Goal: Information Seeking & Learning: Understand process/instructions

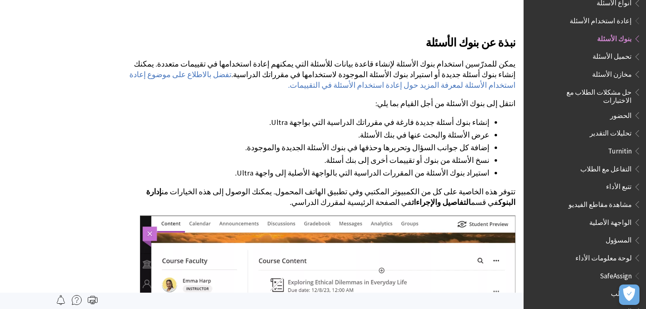
click at [614, 67] on span "مخازن الأسئلة" at bounding box center [613, 72] width 40 height 11
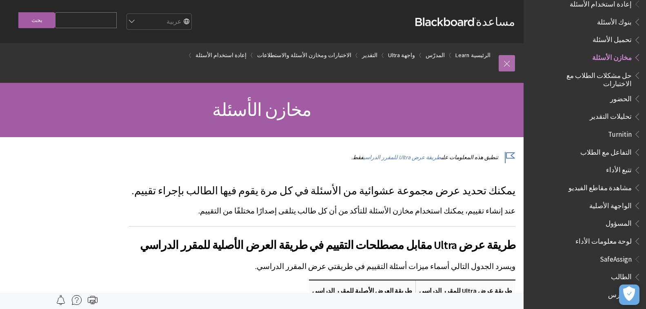
click at [507, 65] on link at bounding box center [507, 63] width 16 height 16
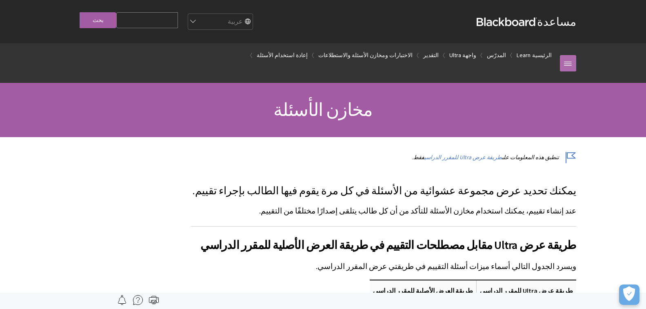
click at [566, 63] on link at bounding box center [568, 63] width 16 height 16
